Goal: Task Accomplishment & Management: Manage account settings

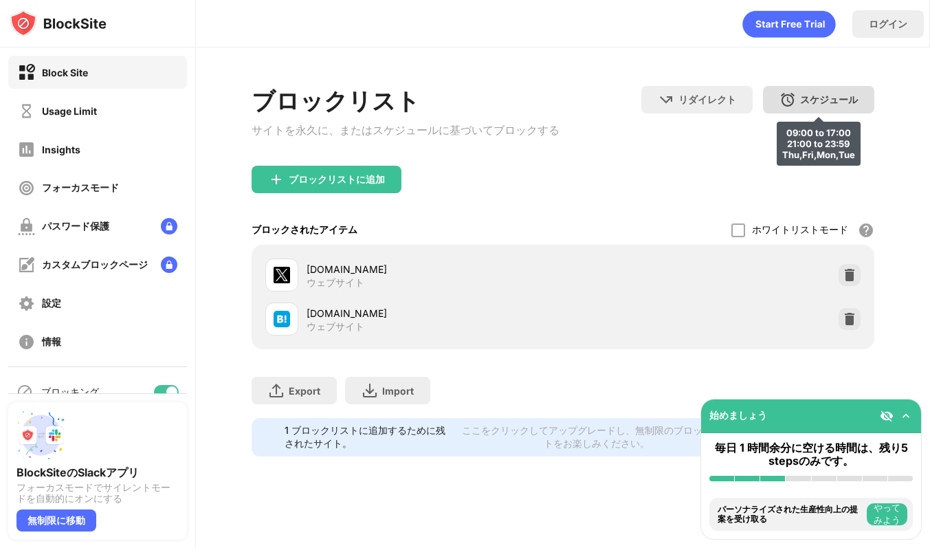
click at [828, 94] on div "スケジュール" at bounding box center [829, 100] width 58 height 13
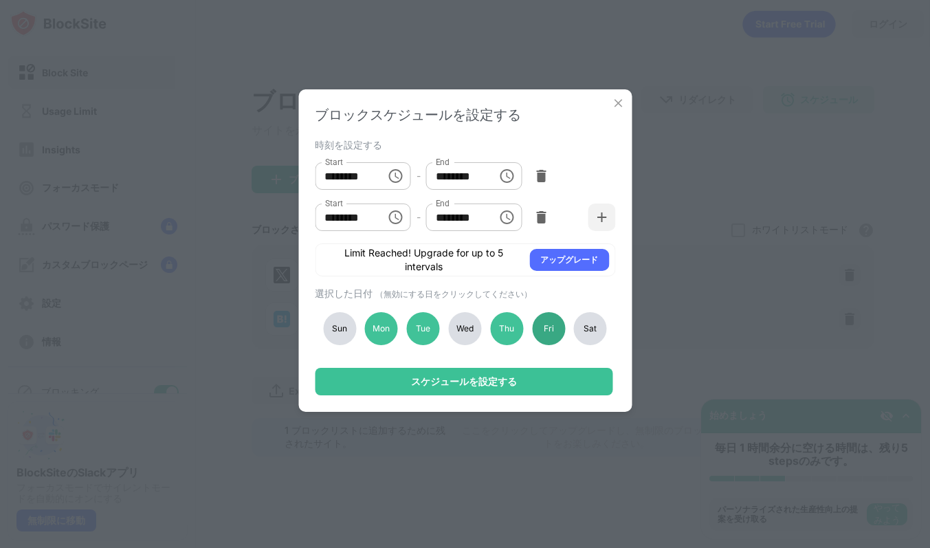
click at [553, 332] on div "Fri" at bounding box center [548, 328] width 33 height 33
click at [493, 336] on div "Thu" at bounding box center [506, 328] width 33 height 33
click at [466, 338] on div "Wed" at bounding box center [464, 328] width 33 height 33
click at [503, 333] on div "Thu" at bounding box center [506, 328] width 33 height 33
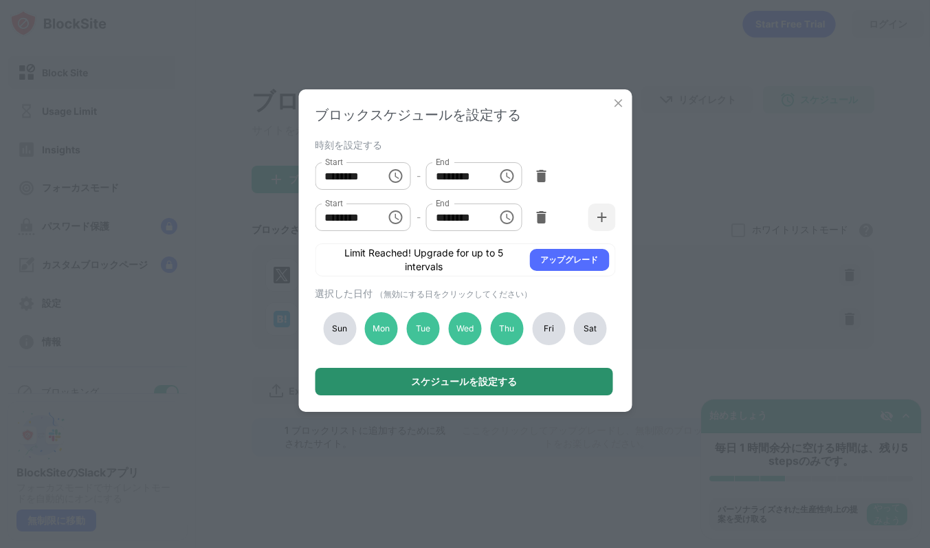
click at [522, 384] on div "スケジュールを設定する" at bounding box center [464, 382] width 298 height 28
